Goal: Transaction & Acquisition: Purchase product/service

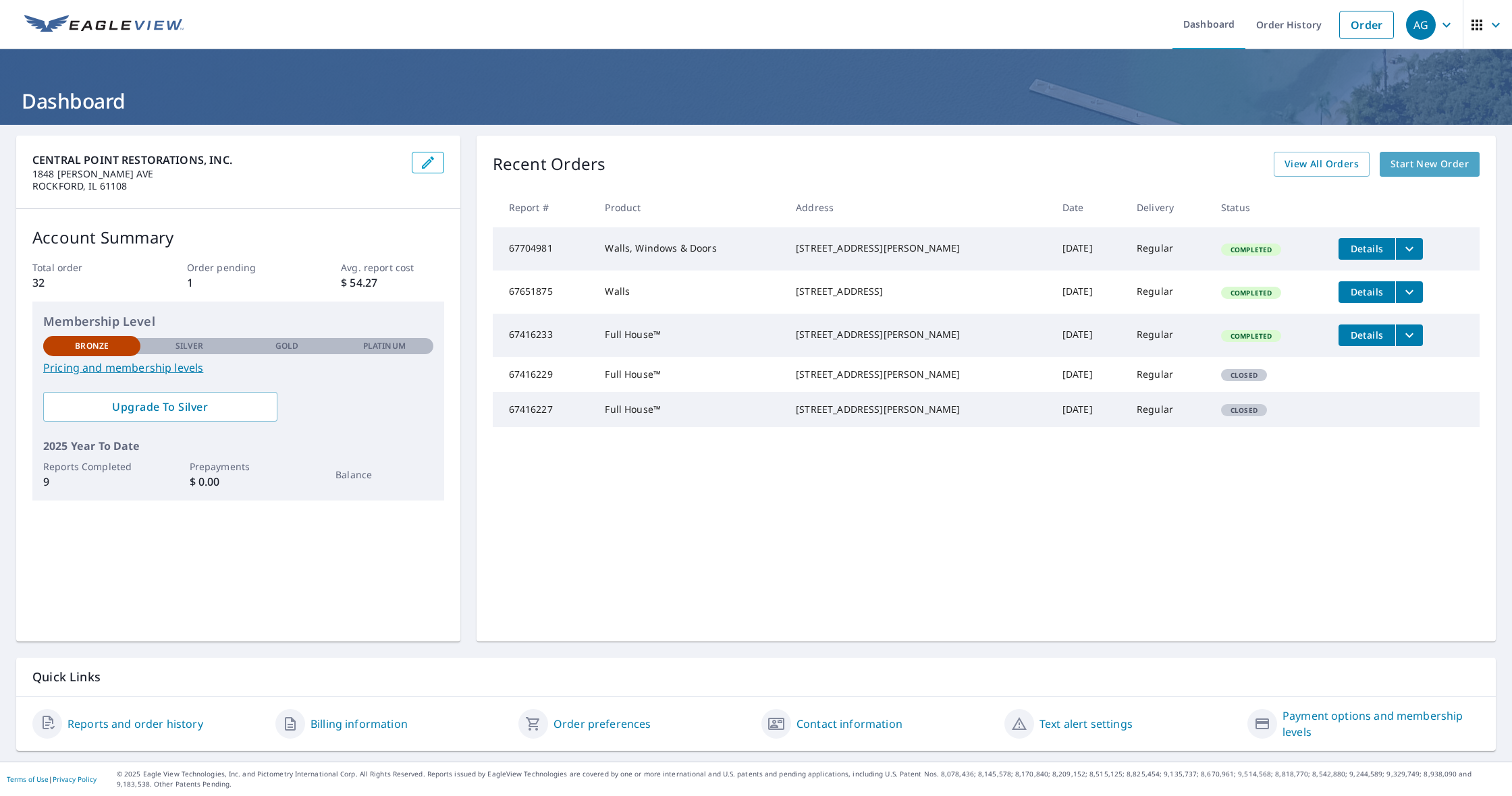
click at [1442, 160] on span "Start New Order" at bounding box center [1429, 164] width 78 height 17
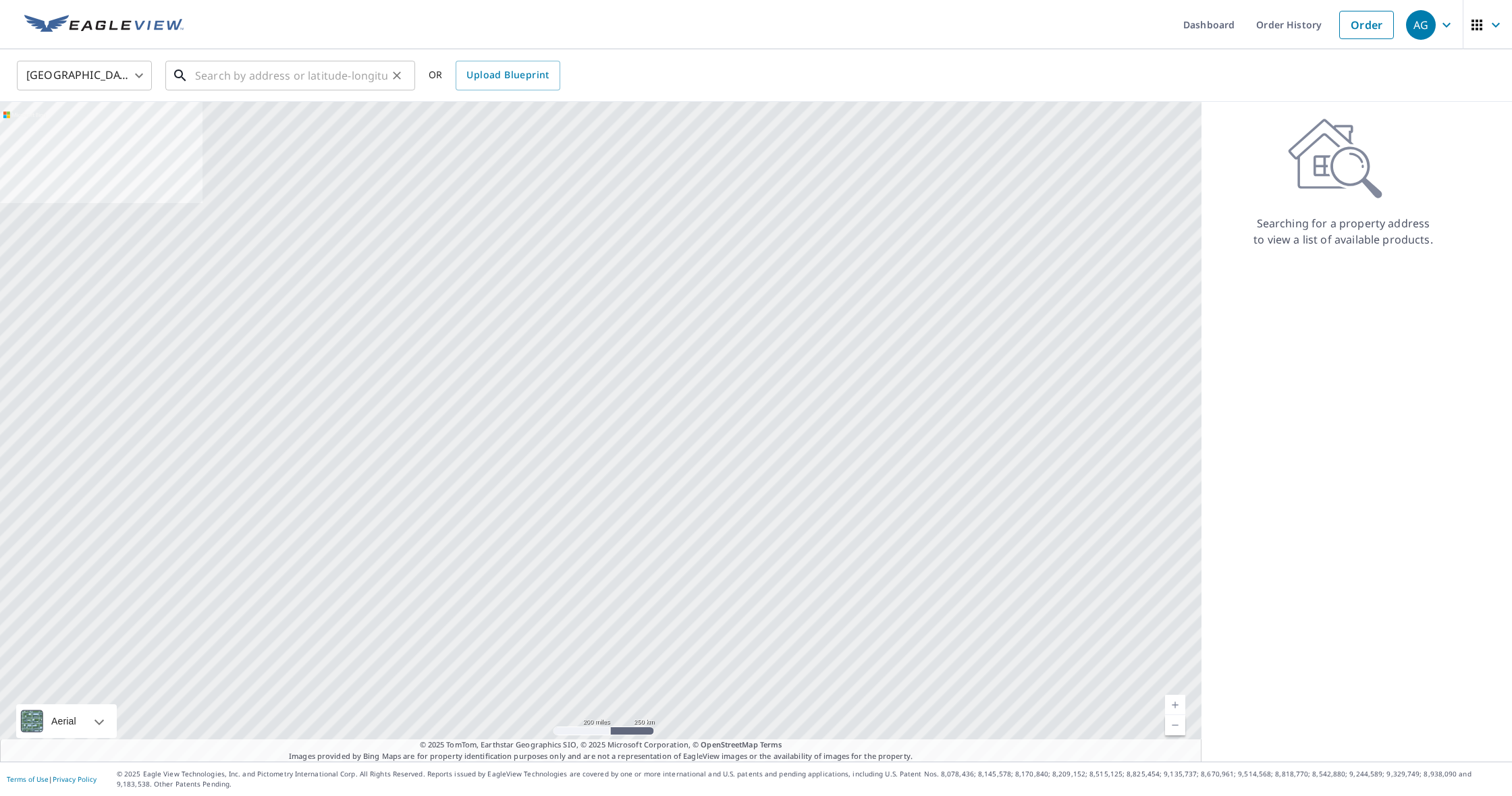
click at [285, 78] on input "text" at bounding box center [291, 75] width 193 height 38
paste input "[STREET_ADDRESS]"
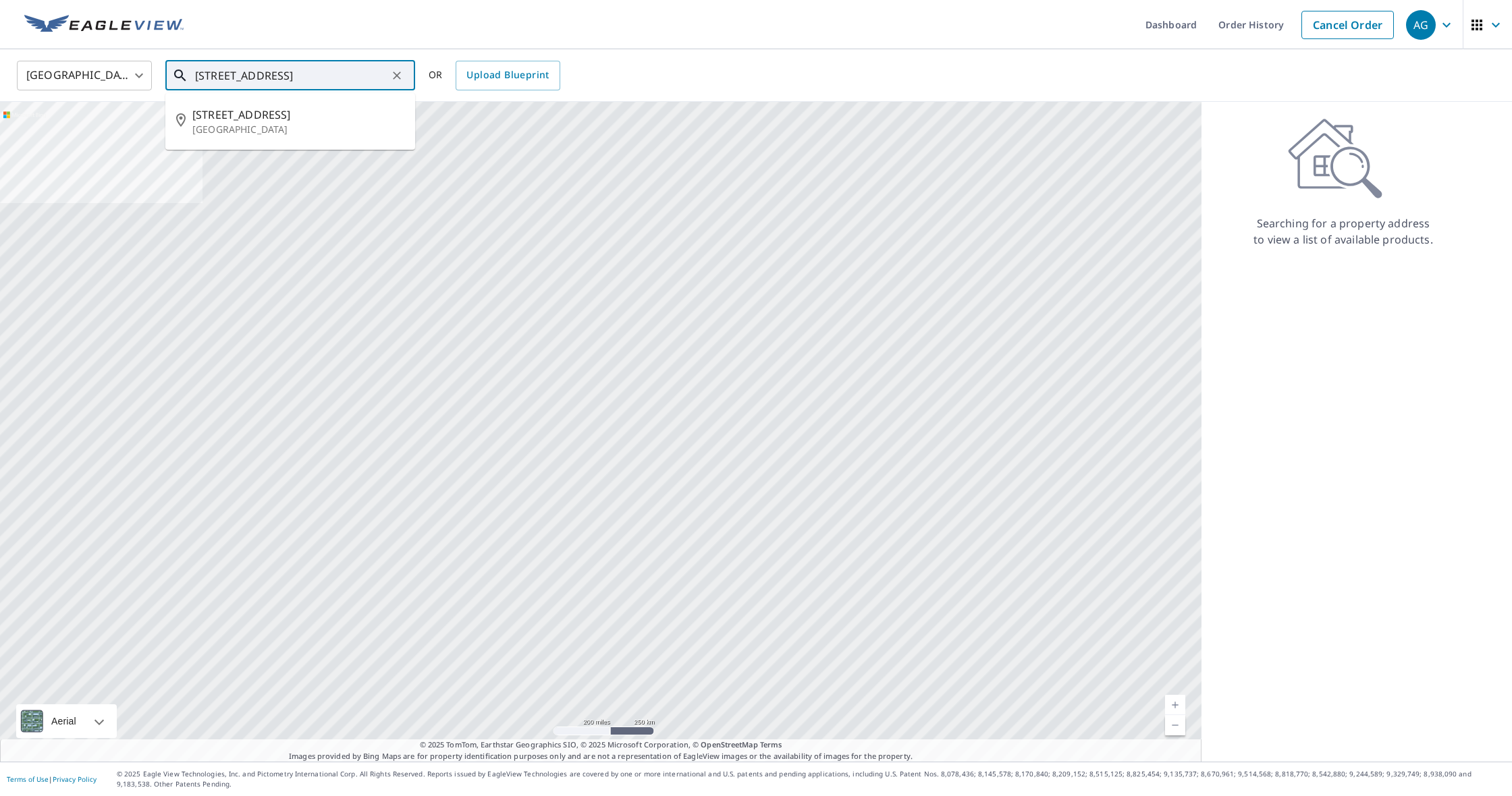
type input "[STREET_ADDRESS]"
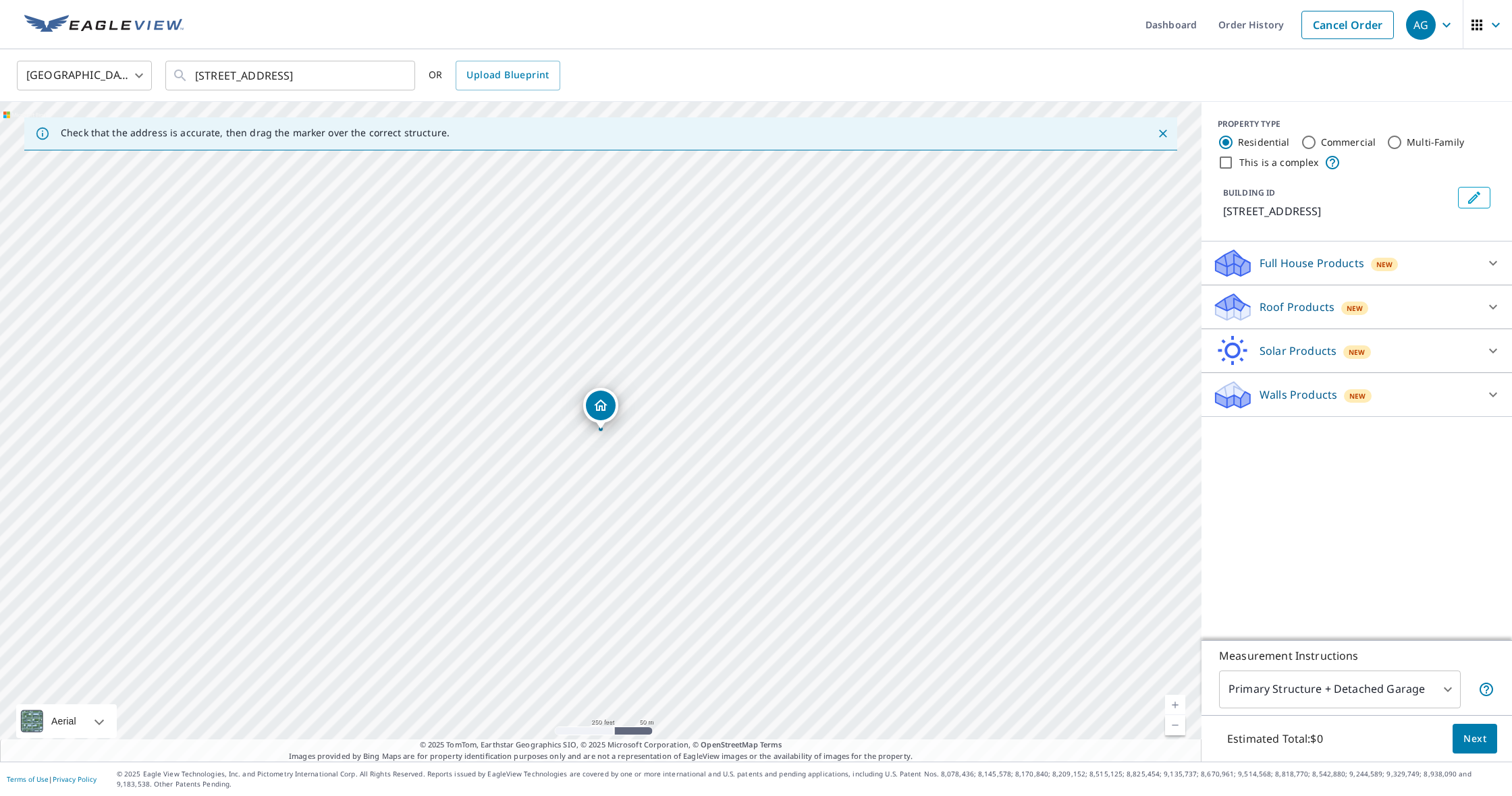
click at [1470, 408] on div "Walls Products New" at bounding box center [1344, 395] width 265 height 32
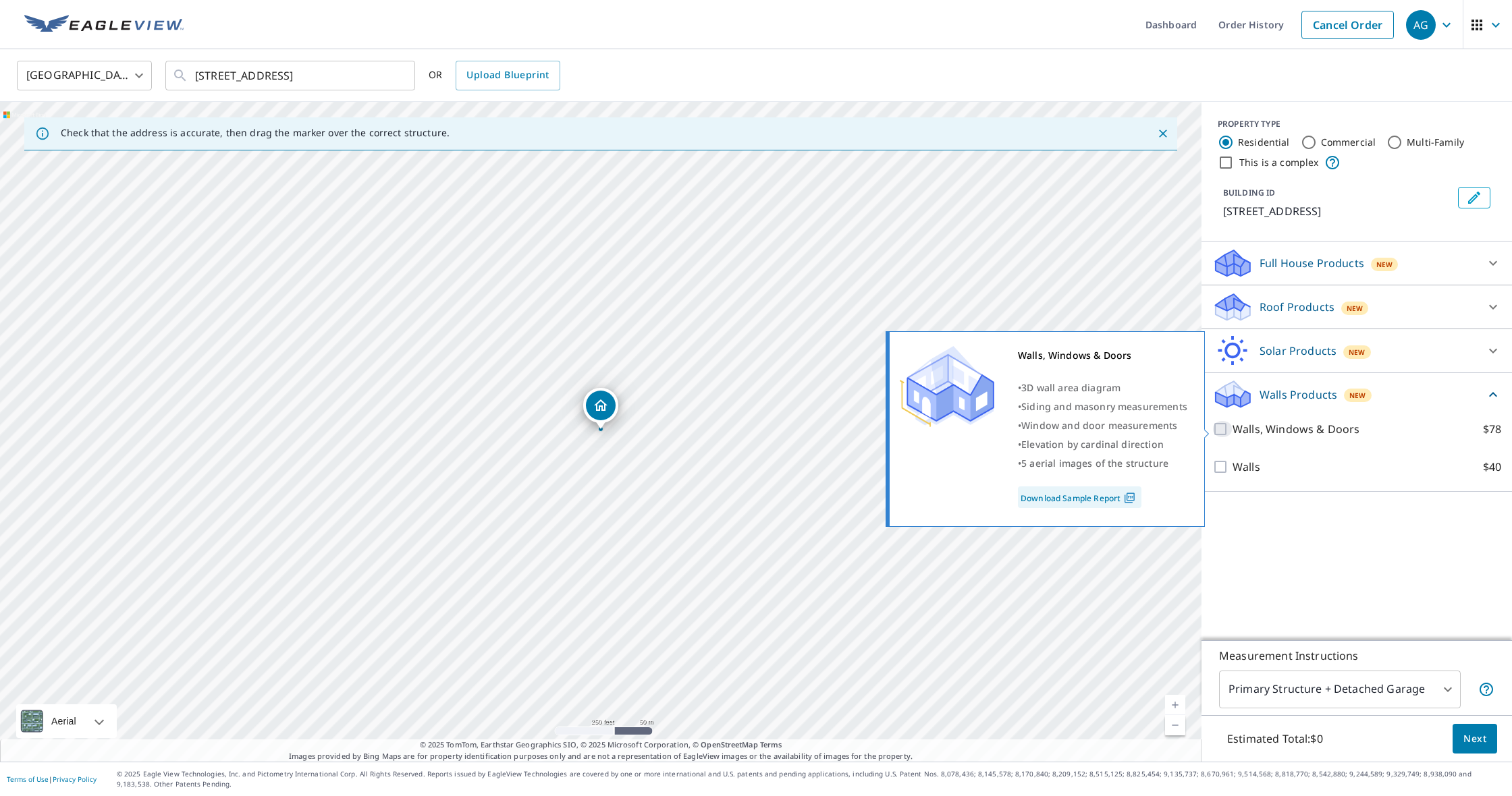
click at [1222, 433] on input "Walls, Windows & Doors $78" at bounding box center [1222, 429] width 21 height 16
checkbox input "true"
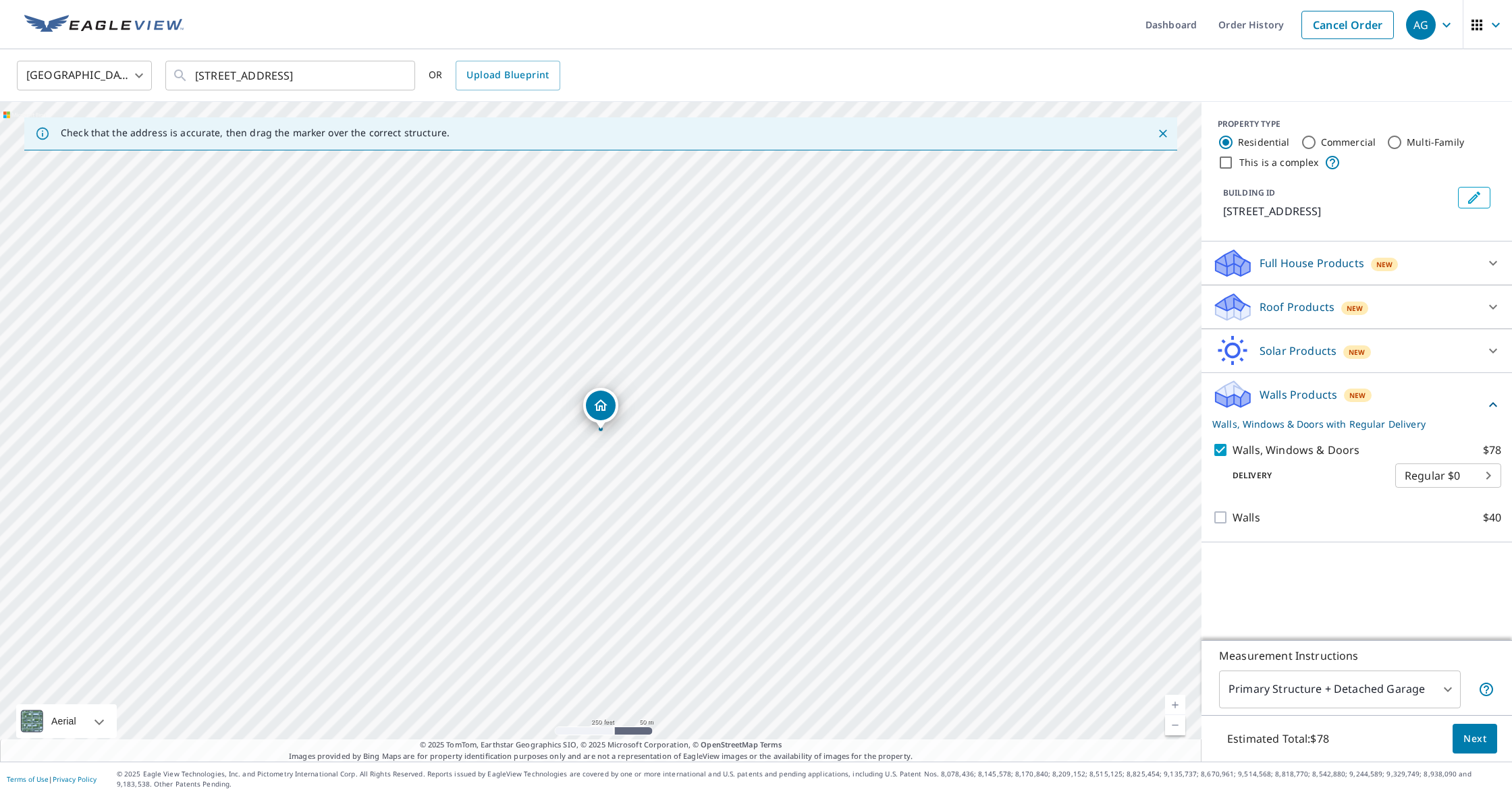
click at [1483, 743] on span "Next" at bounding box center [1474, 739] width 23 height 17
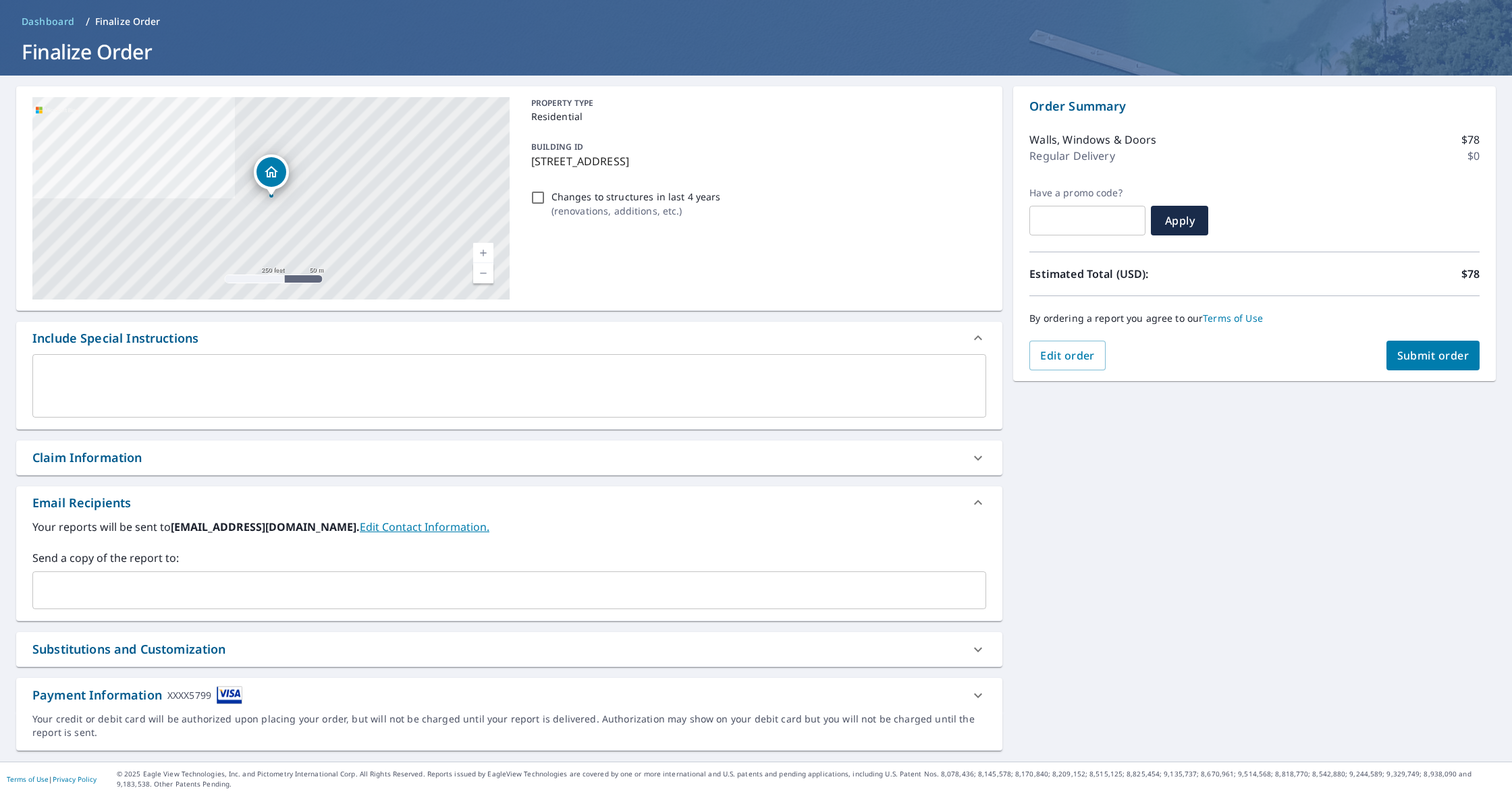
scroll to position [49, 0]
click at [1116, 480] on div "[STREET_ADDRESS] Aerial Road A standard road map Aerial A detailed look from ab…" at bounding box center [756, 419] width 1512 height 686
click at [1449, 359] on span "Submit order" at bounding box center [1433, 356] width 72 height 15
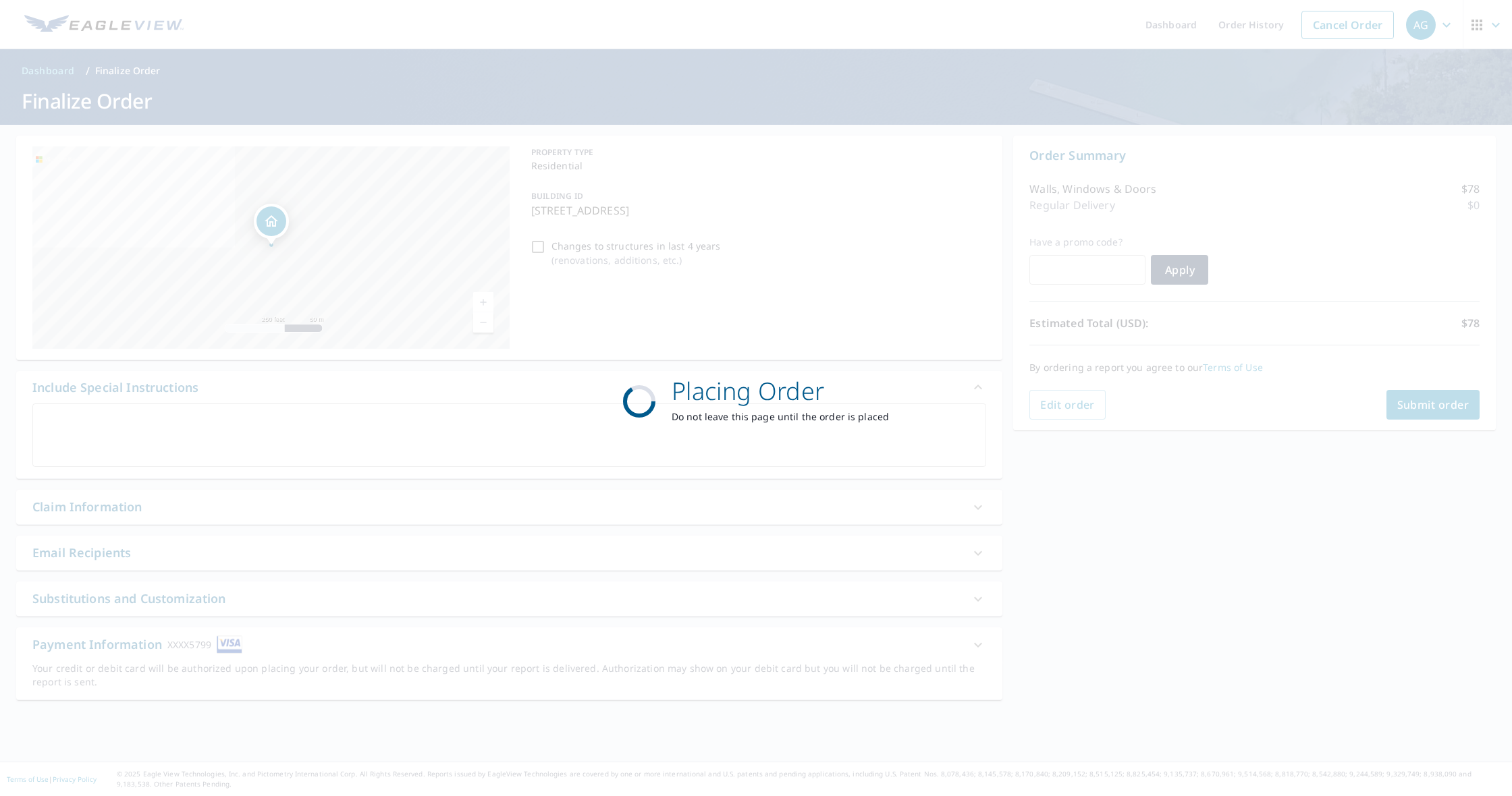
scroll to position [0, 0]
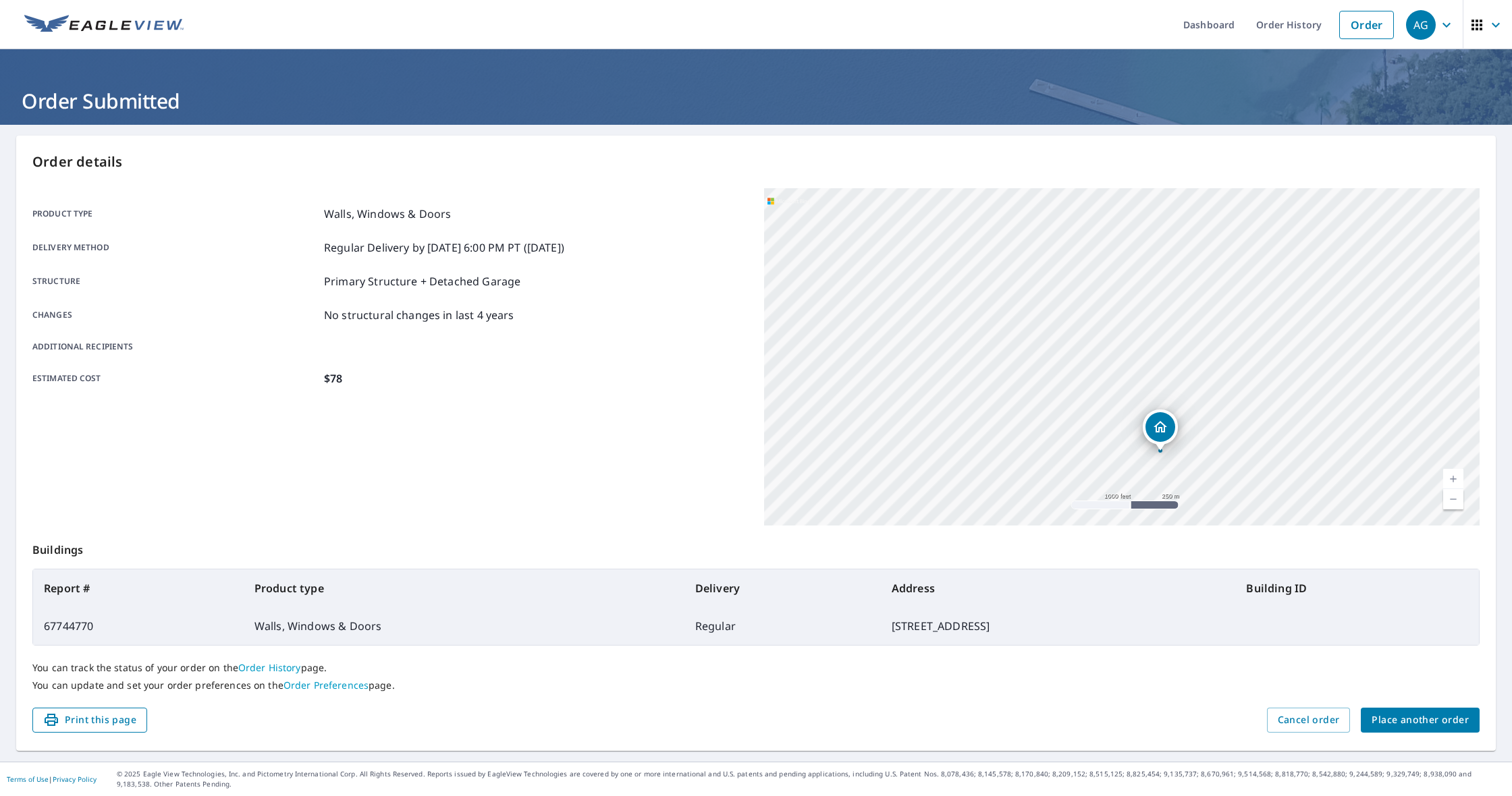
click at [86, 723] on span "Print this page" at bounding box center [90, 720] width 93 height 17
drag, startPoint x: 1511, startPoint y: 796, endPoint x: 1402, endPoint y: 726, distance: 129.5
click at [1402, 726] on span "Place another order" at bounding box center [1420, 720] width 97 height 17
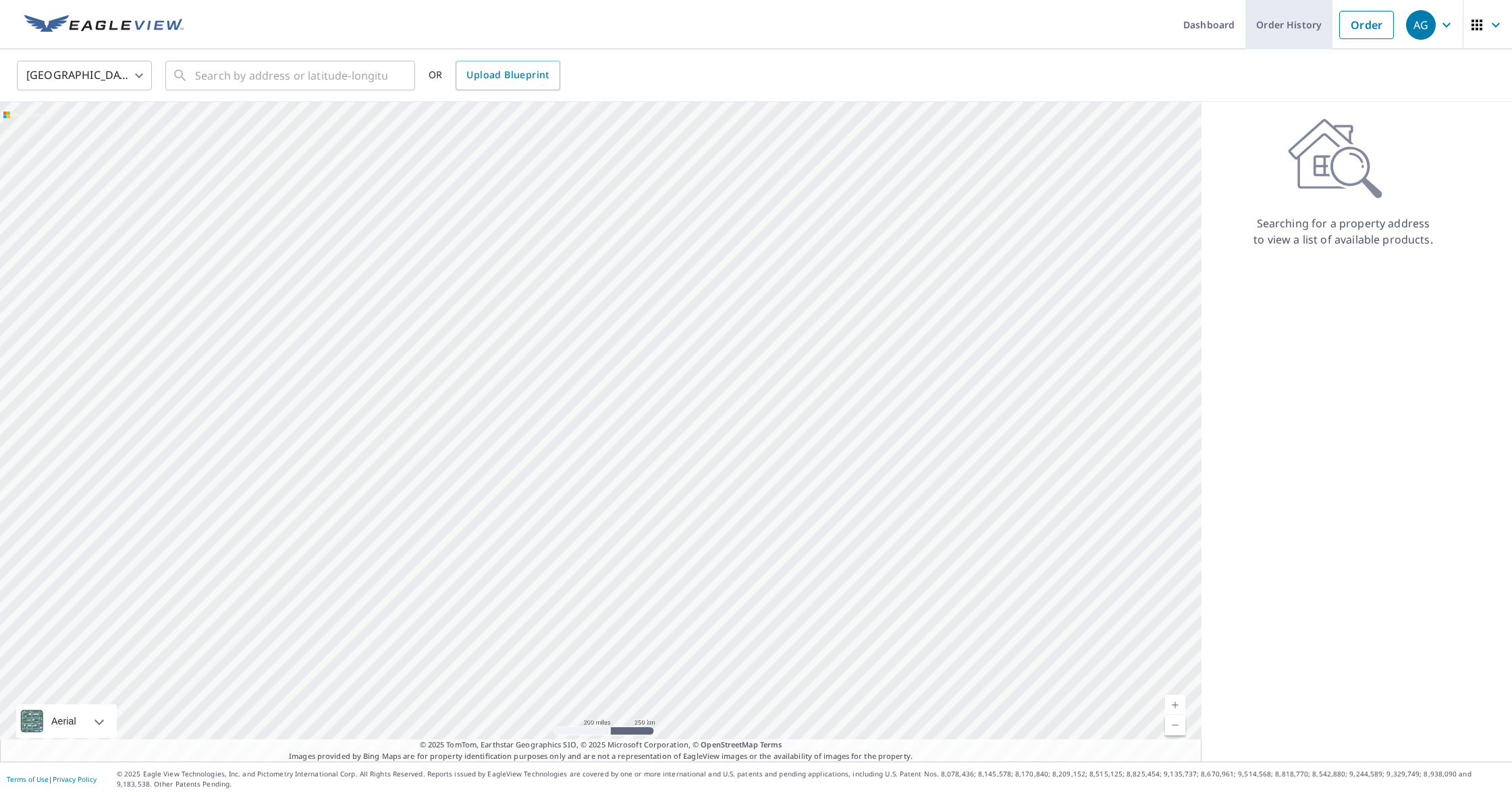
click at [1306, 27] on link "Order History" at bounding box center [1289, 25] width 87 height 49
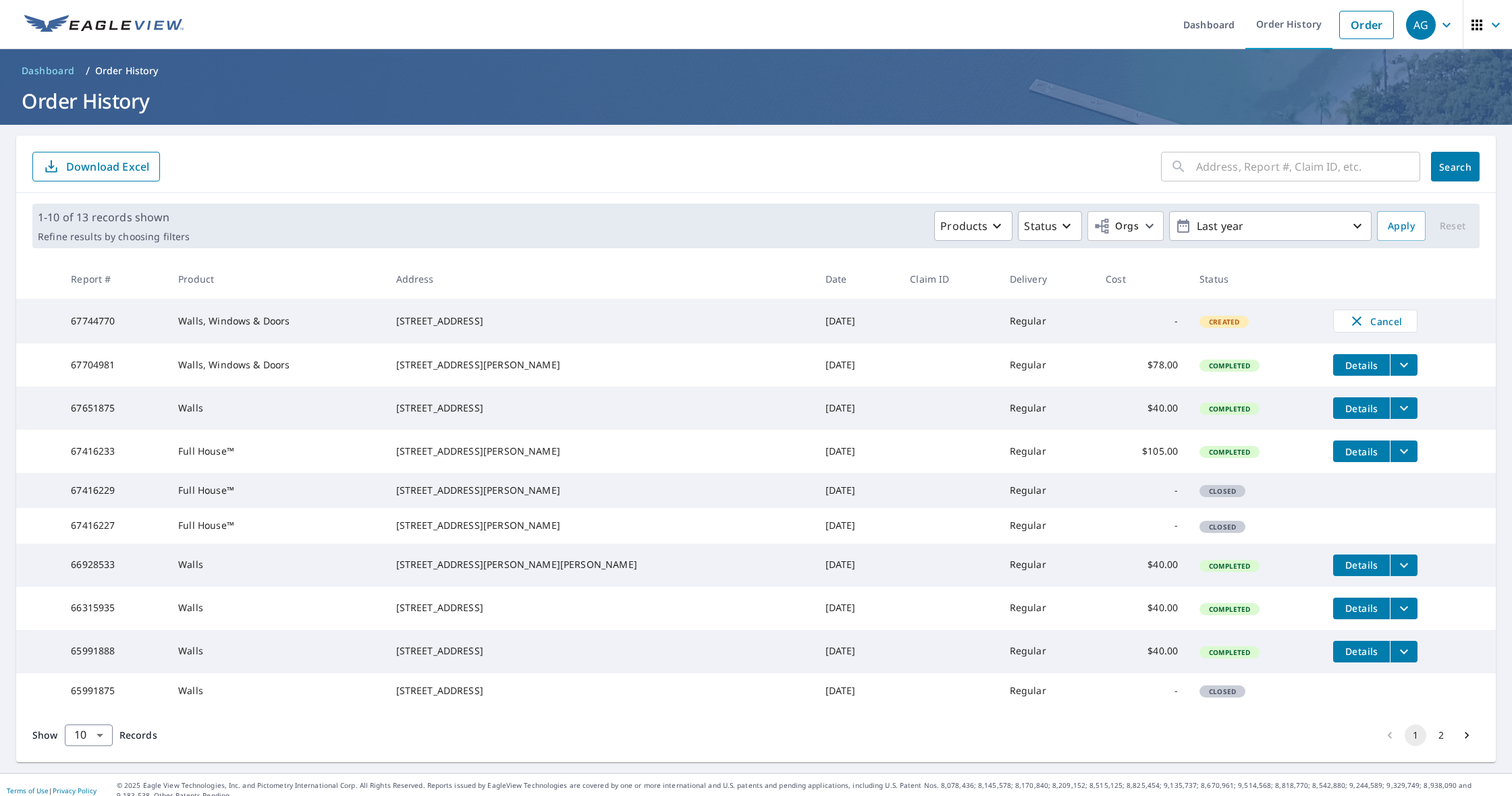
click at [123, 332] on td "67744770" at bounding box center [114, 321] width 108 height 44
click at [998, 321] on td "Regular" at bounding box center [1046, 321] width 96 height 44
click at [1201, 323] on span "Created" at bounding box center [1224, 322] width 46 height 10
click at [453, 305] on td "[STREET_ADDRESS]" at bounding box center [599, 321] width 430 height 44
click at [205, 330] on td "Walls, Windows & Doors" at bounding box center [276, 321] width 217 height 44
